Goal: Find contact information: Find contact information

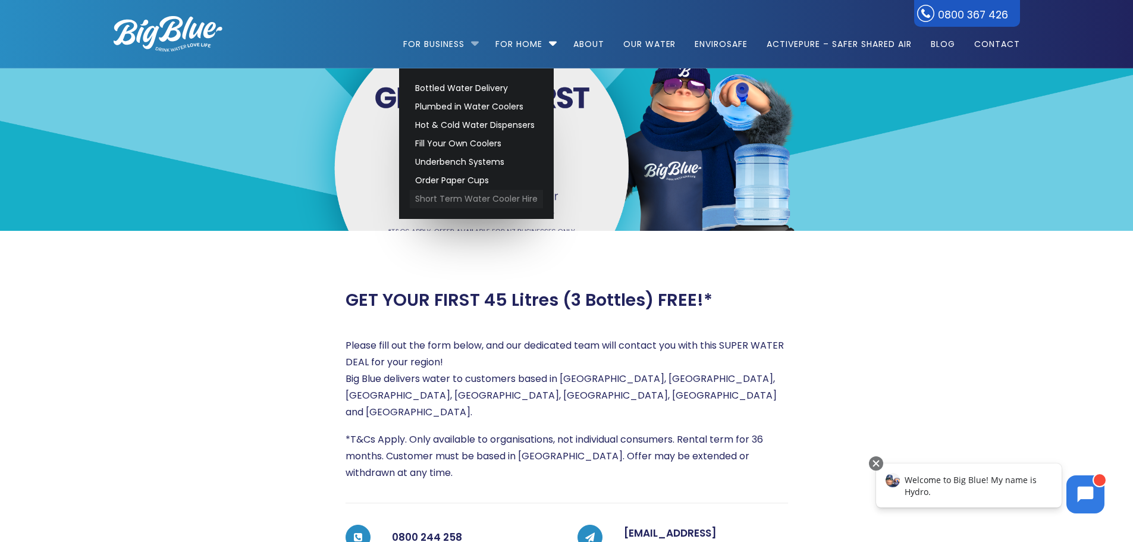
click at [479, 200] on link "Short Term Water Cooler Hire" at bounding box center [476, 199] width 133 height 18
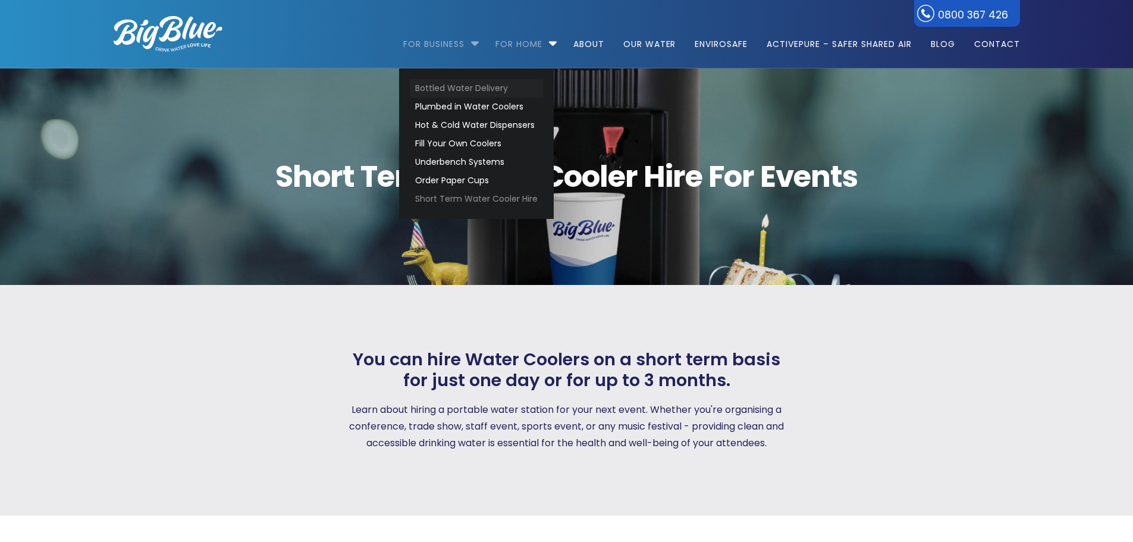
click at [452, 87] on link "Bottled Water Delivery" at bounding box center [476, 88] width 133 height 18
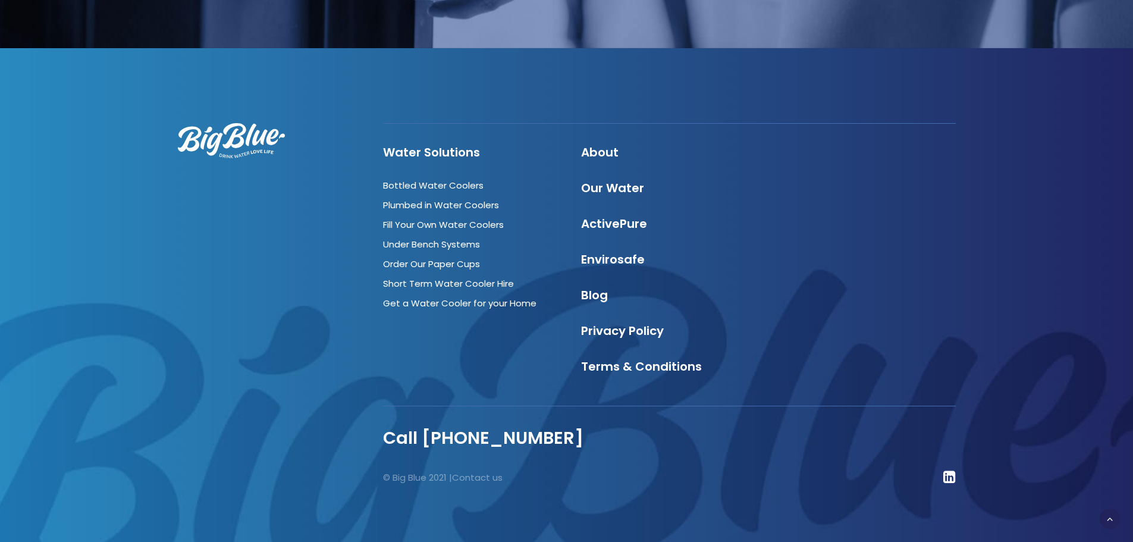
scroll to position [4015, 0]
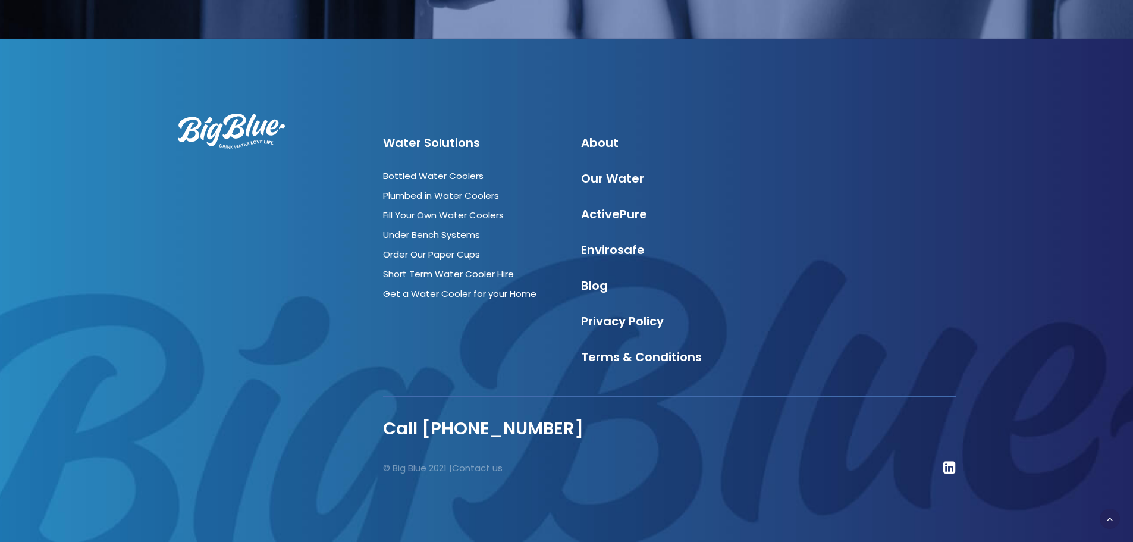
drag, startPoint x: 1133, startPoint y: 500, endPoint x: 1093, endPoint y: 189, distance: 313.6
click at [1093, 189] on div at bounding box center [566, 290] width 1135 height 503
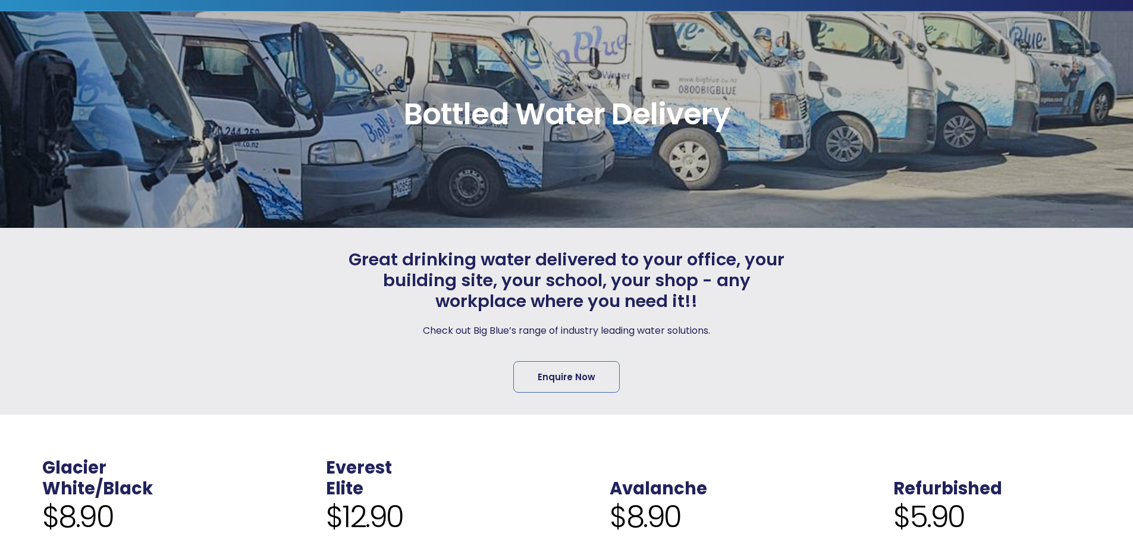
scroll to position [0, 0]
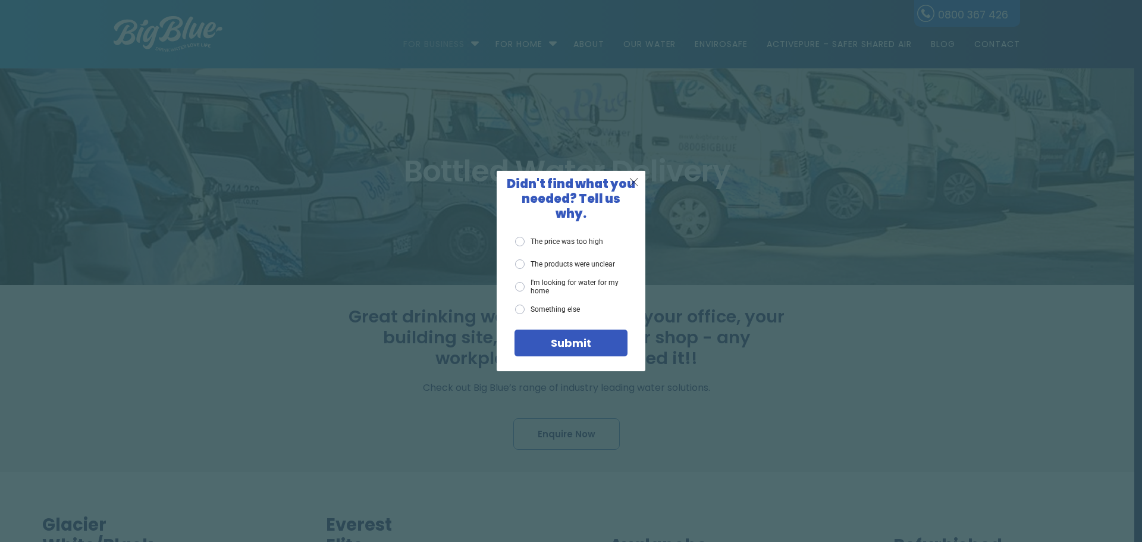
click at [634, 187] on span "X" at bounding box center [634, 181] width 11 height 15
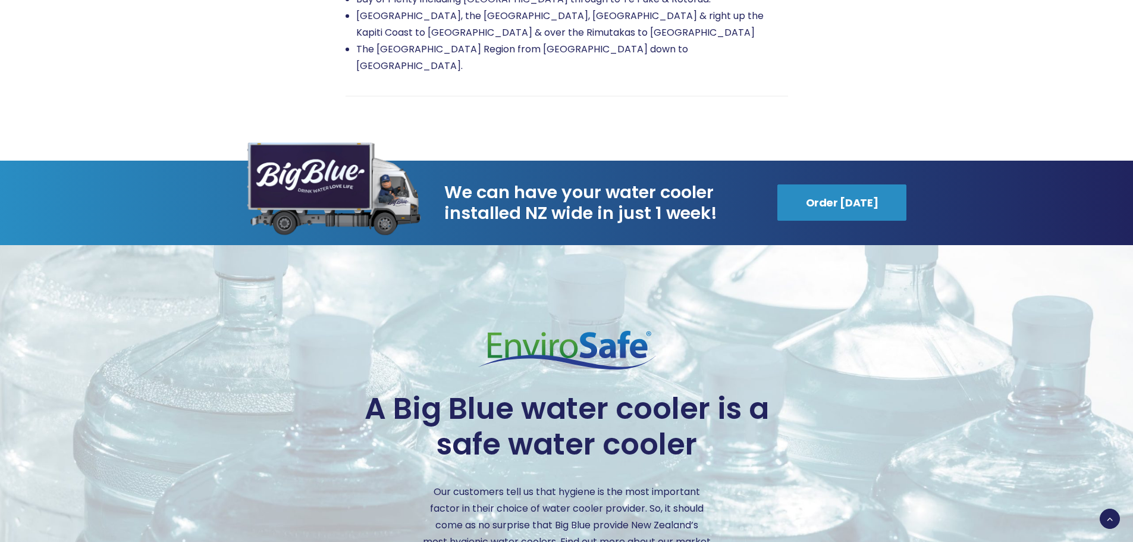
scroll to position [2379, 0]
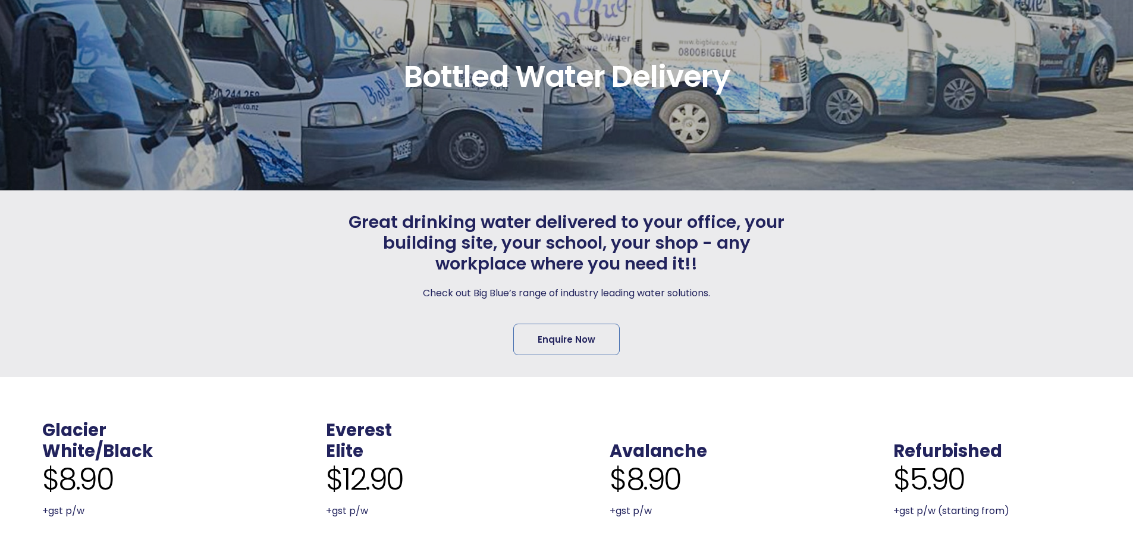
scroll to position [0, 0]
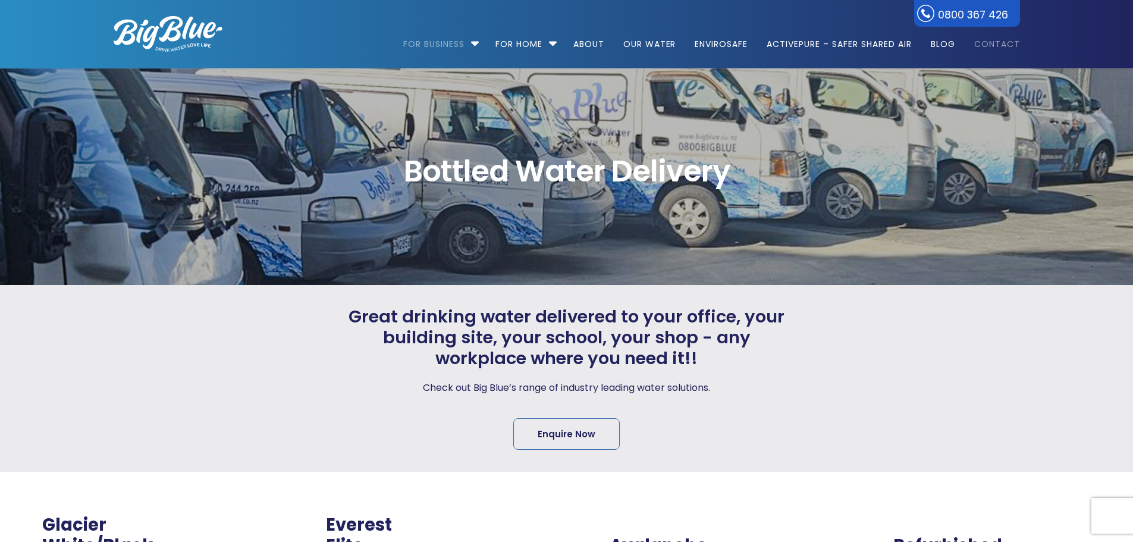
click at [988, 39] on link "Contact" at bounding box center [993, 38] width 54 height 77
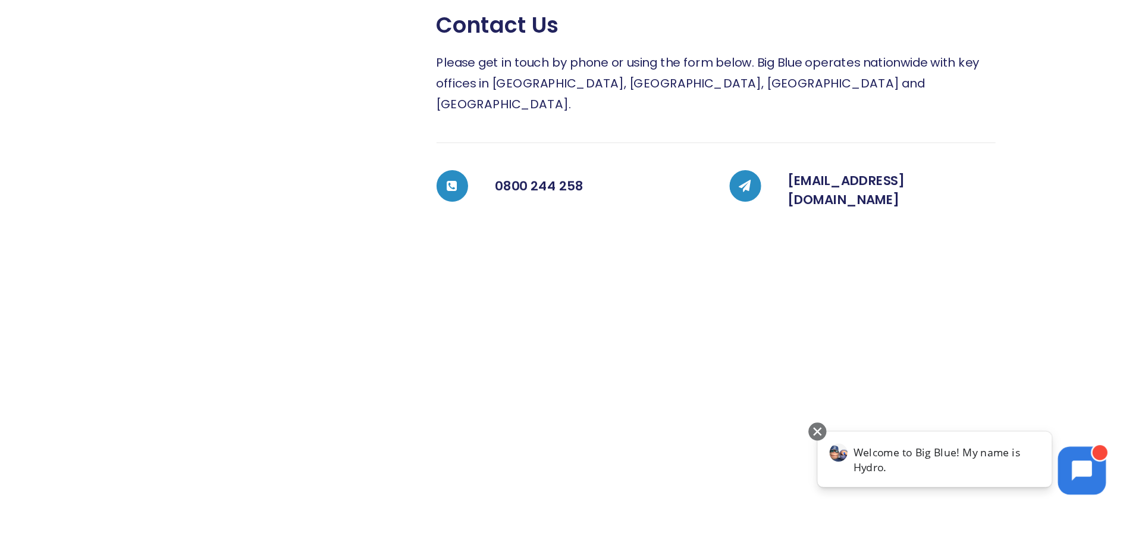
scroll to position [281, 0]
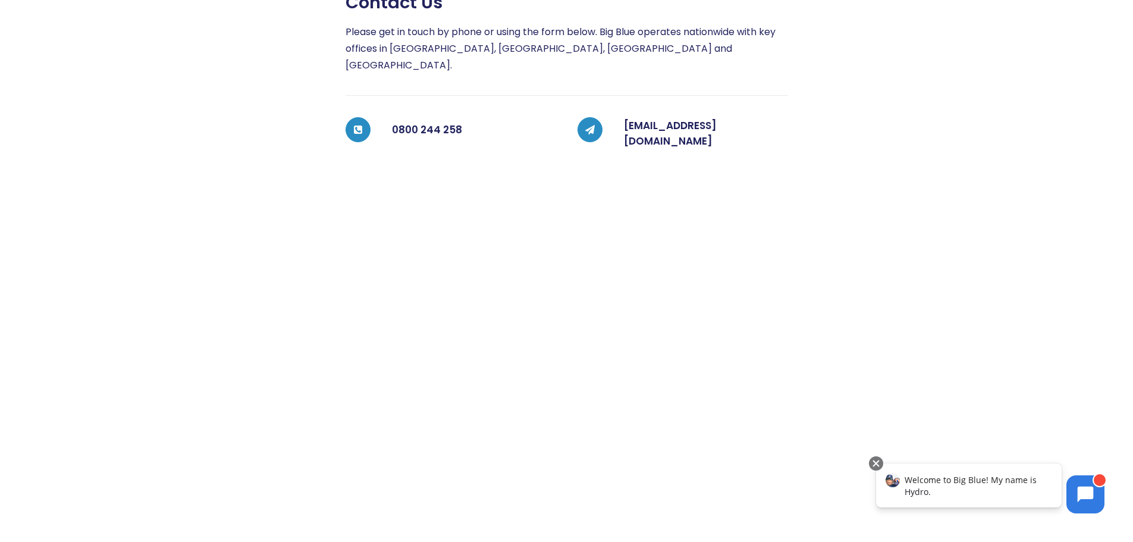
click at [887, 112] on div at bounding box center [904, 287] width 232 height 591
